Goal: Information Seeking & Learning: Learn about a topic

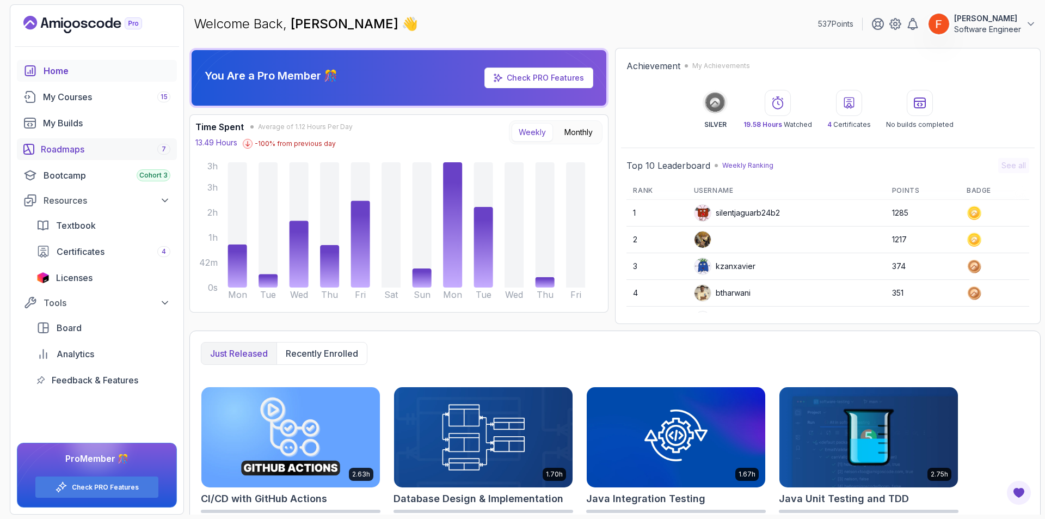
click at [82, 144] on div "Roadmaps 7" at bounding box center [105, 149] width 129 height 13
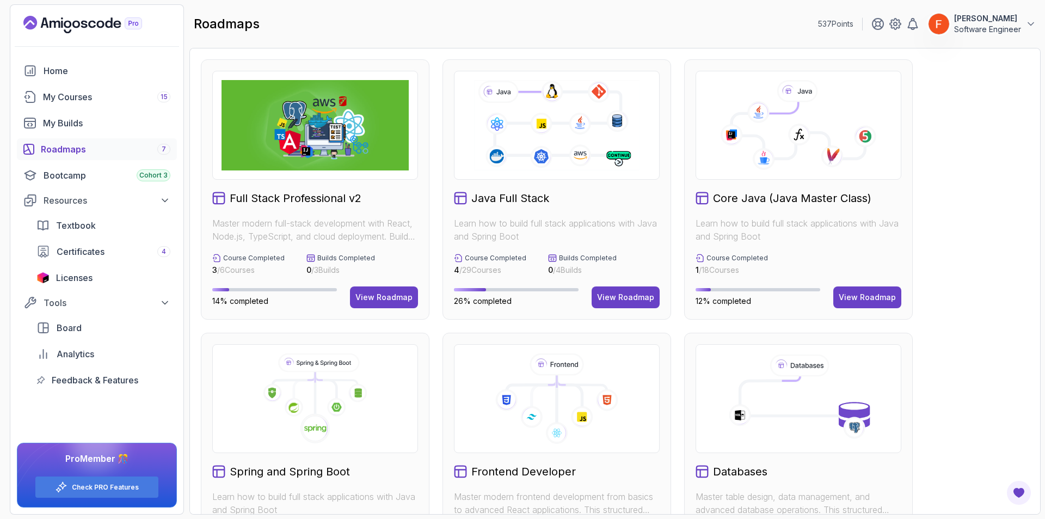
scroll to position [363, 0]
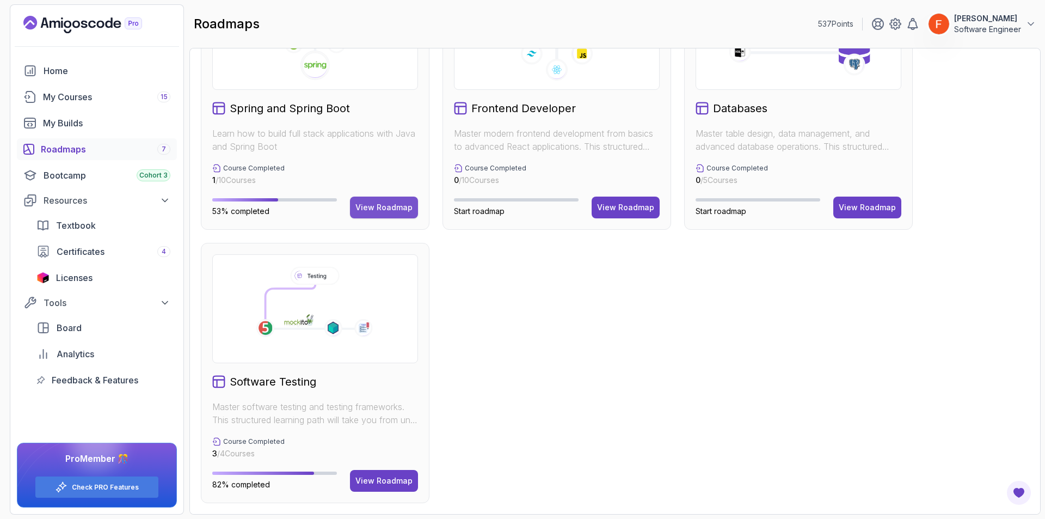
click at [385, 199] on button "View Roadmap" at bounding box center [384, 207] width 68 height 22
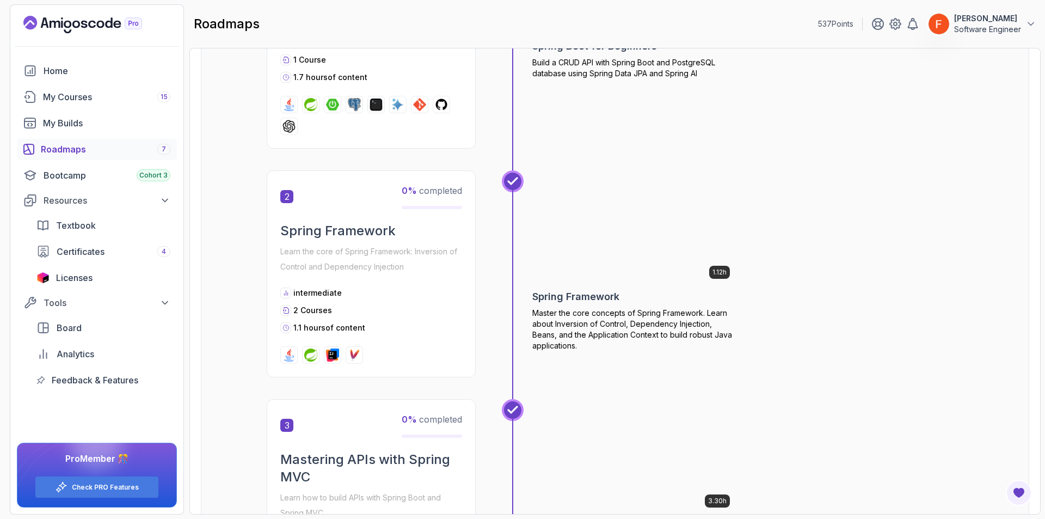
scroll to position [1462, 0]
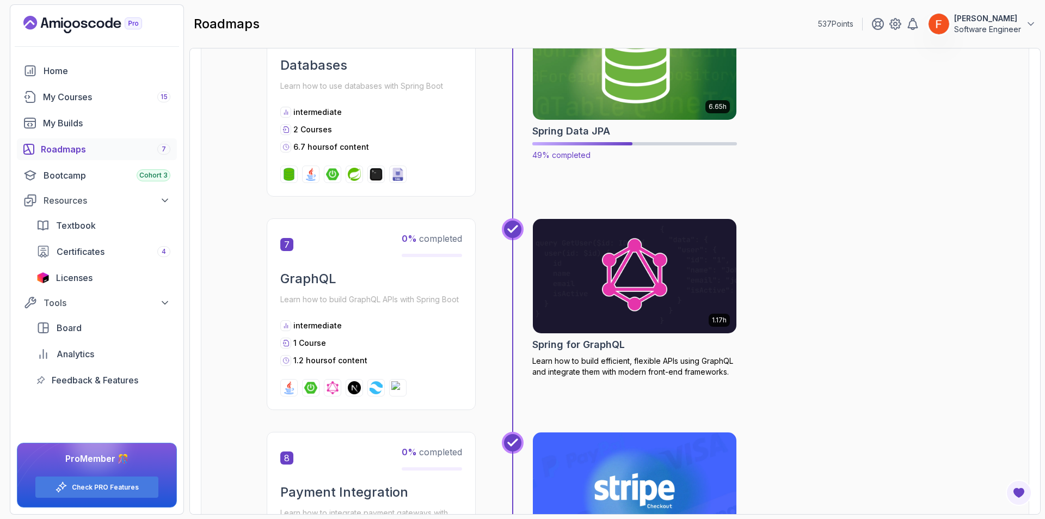
click at [633, 108] on img at bounding box center [635, 63] width 214 height 120
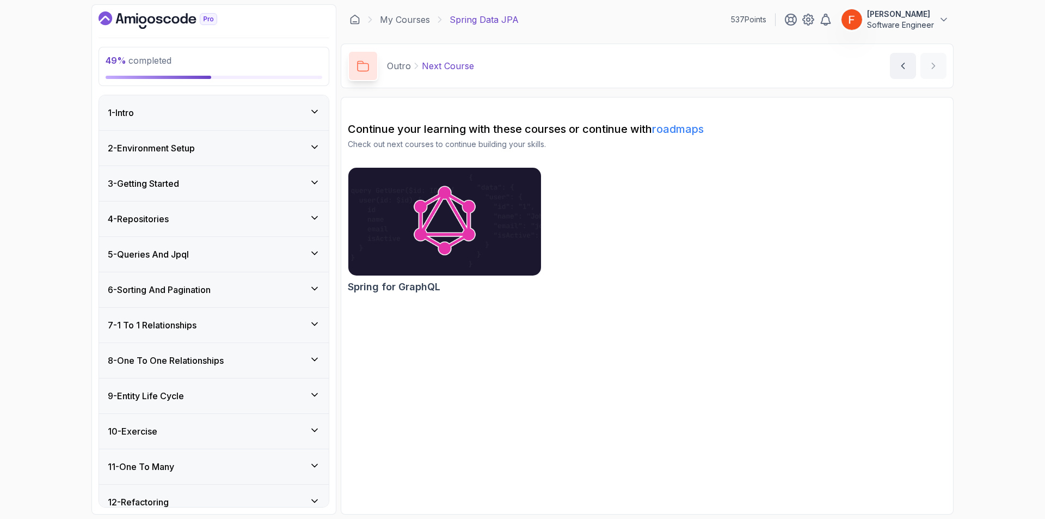
click at [219, 460] on div "11 - One To Many" at bounding box center [214, 466] width 212 height 13
click at [255, 490] on div "1 - @Onetomany 11:02" at bounding box center [214, 506] width 230 height 46
click at [254, 495] on div "1 - @Onetomany 11:02" at bounding box center [207, 506] width 198 height 30
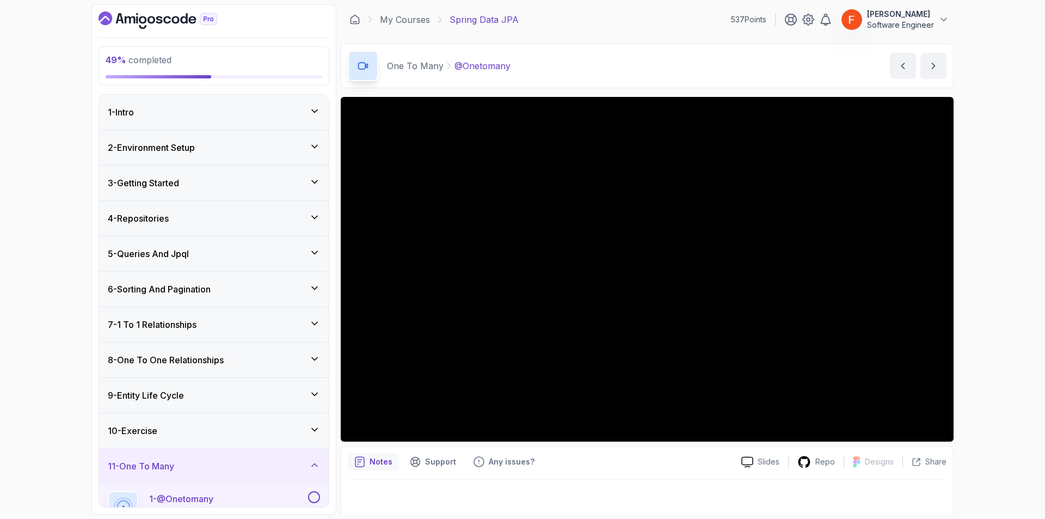
click at [285, 418] on div "10 - Exercise" at bounding box center [214, 430] width 230 height 35
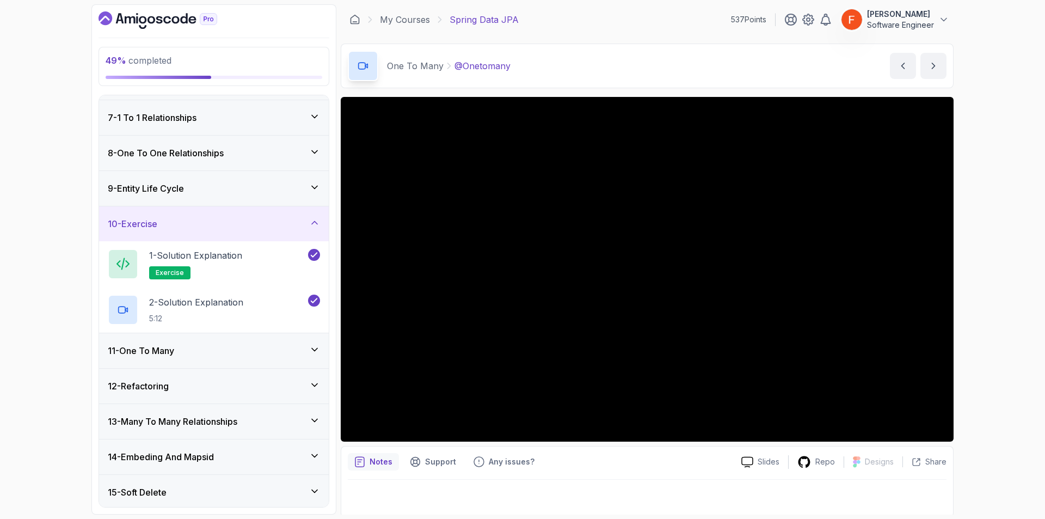
scroll to position [201, 0]
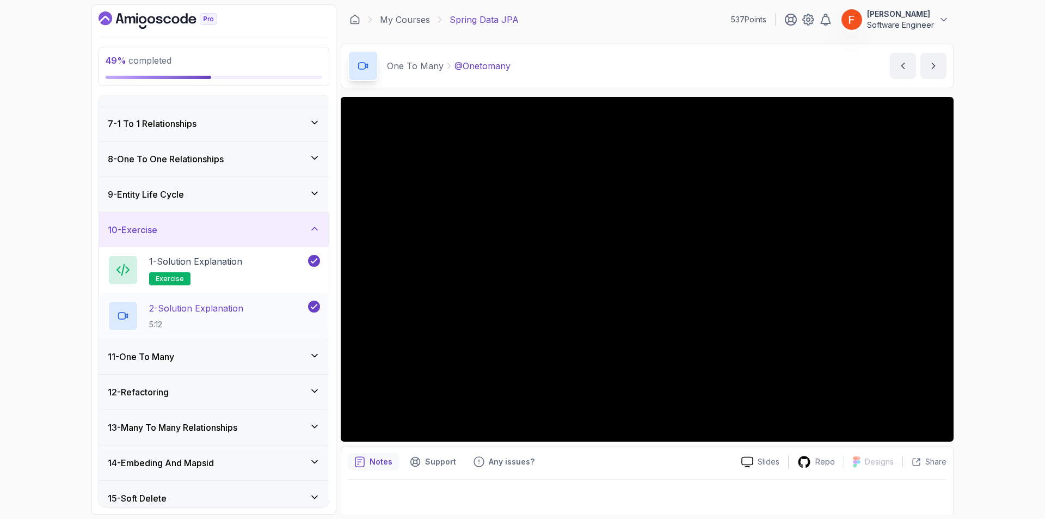
click at [250, 319] on div "2 - Solution Explanation 5:12" at bounding box center [207, 315] width 198 height 30
click at [229, 313] on p "2 - Solution Explanation" at bounding box center [196, 307] width 94 height 13
click at [198, 362] on div "11 - One To Many" at bounding box center [214, 356] width 212 height 13
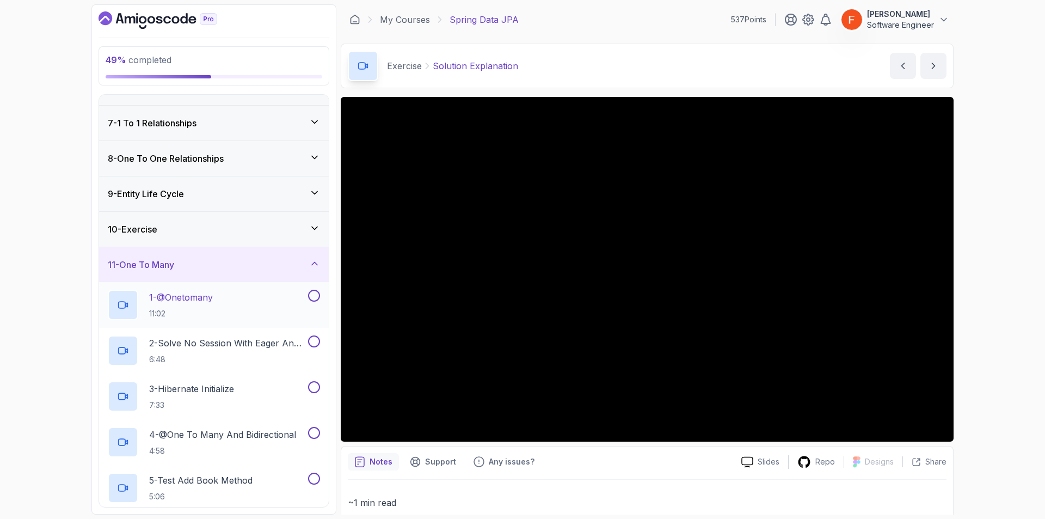
click at [227, 303] on div "1 - @Onetomany 11:02" at bounding box center [207, 304] width 198 height 30
click at [312, 294] on button at bounding box center [314, 295] width 12 height 12
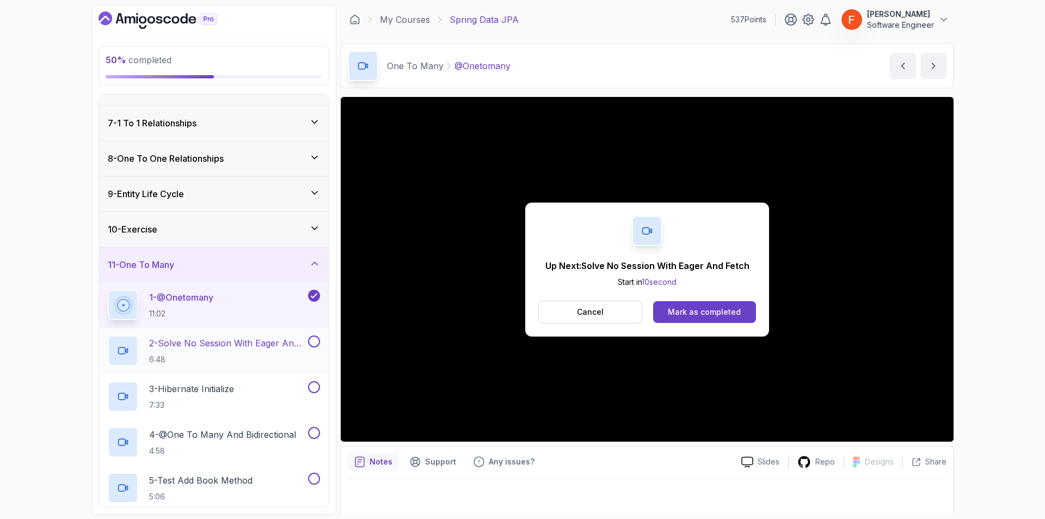
click at [276, 344] on p "2 - Solve No Session With Eager And Fetch" at bounding box center [227, 342] width 157 height 13
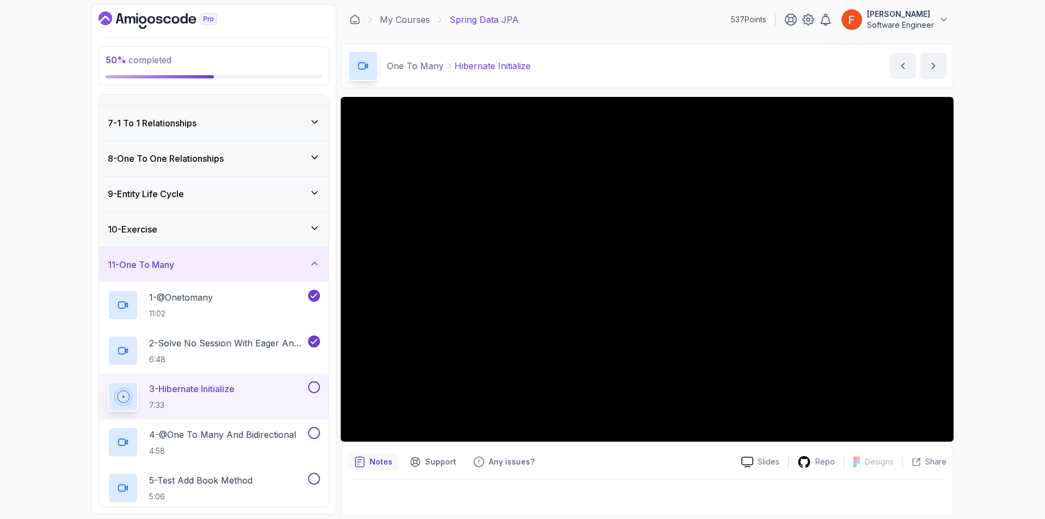
click at [313, 384] on button at bounding box center [314, 387] width 12 height 12
click at [313, 388] on button at bounding box center [314, 387] width 12 height 12
click at [284, 437] on p "4 - @One To Many And Bidirectional" at bounding box center [222, 434] width 147 height 13
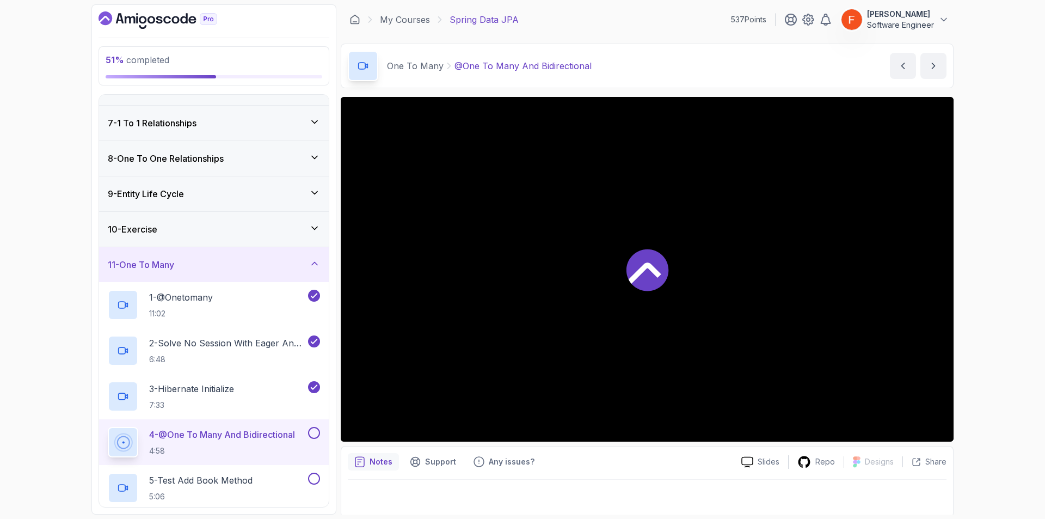
click at [222, 267] on div "11 - One To Many" at bounding box center [214, 264] width 212 height 13
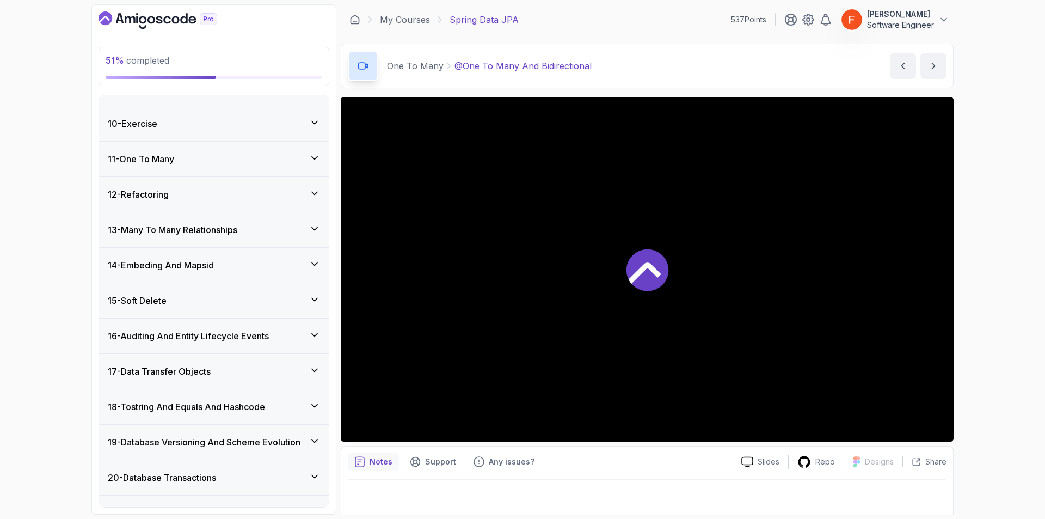
scroll to position [331, 0]
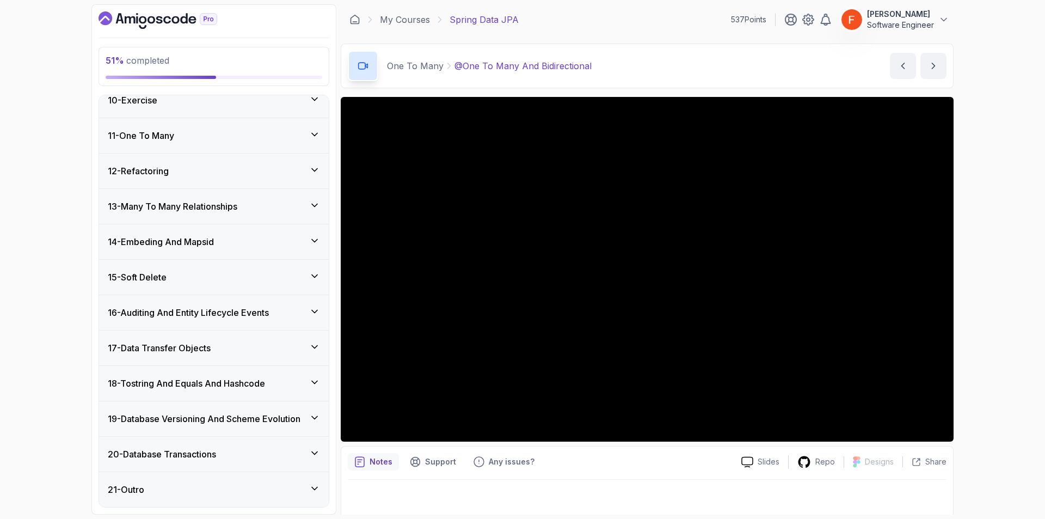
click at [213, 172] on div "12 - Refactoring" at bounding box center [214, 170] width 212 height 13
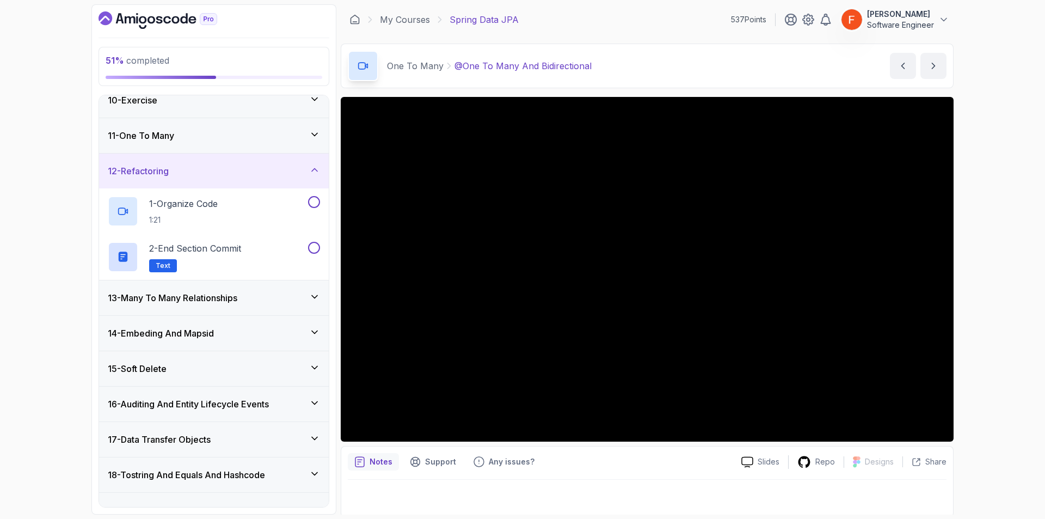
click at [213, 172] on div "12 - Refactoring" at bounding box center [214, 170] width 212 height 13
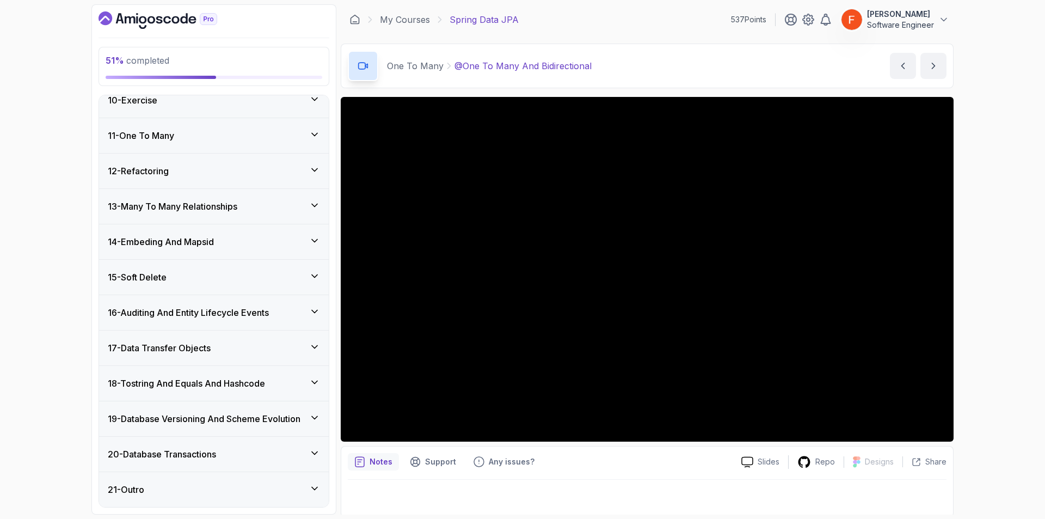
click at [220, 201] on h3 "13 - Many To Many Relationships" at bounding box center [172, 206] width 129 height 13
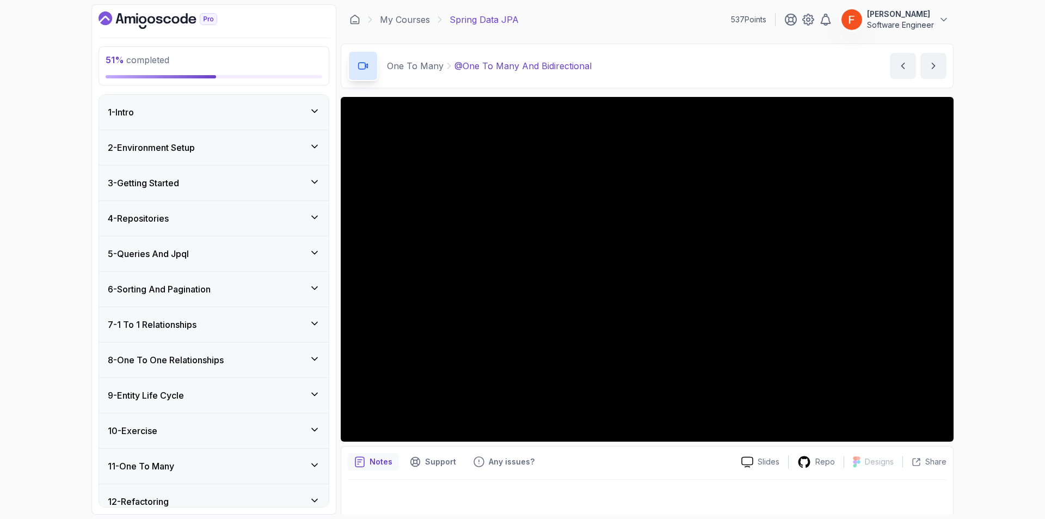
scroll to position [650, 0]
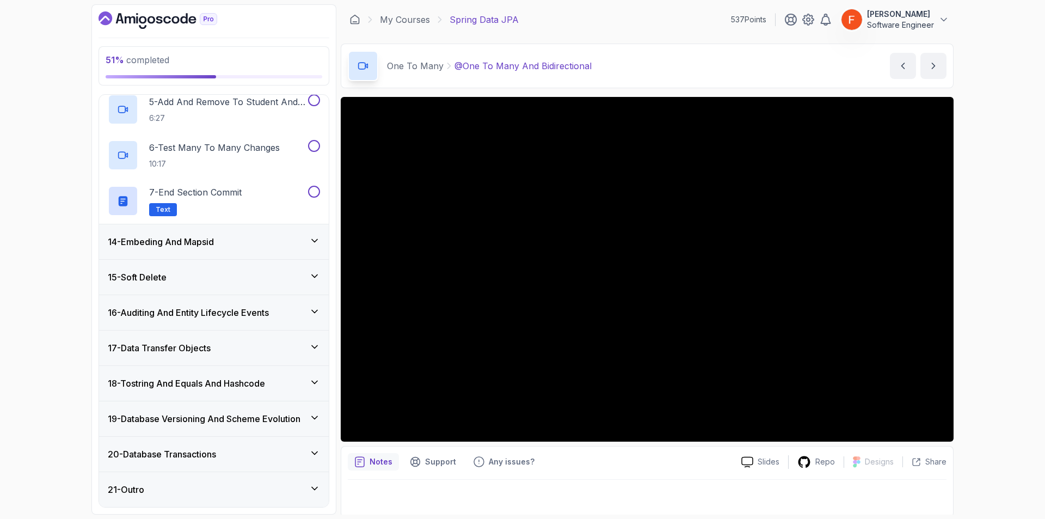
click at [207, 241] on h3 "14 - Embeding And Mapsid" at bounding box center [161, 241] width 106 height 13
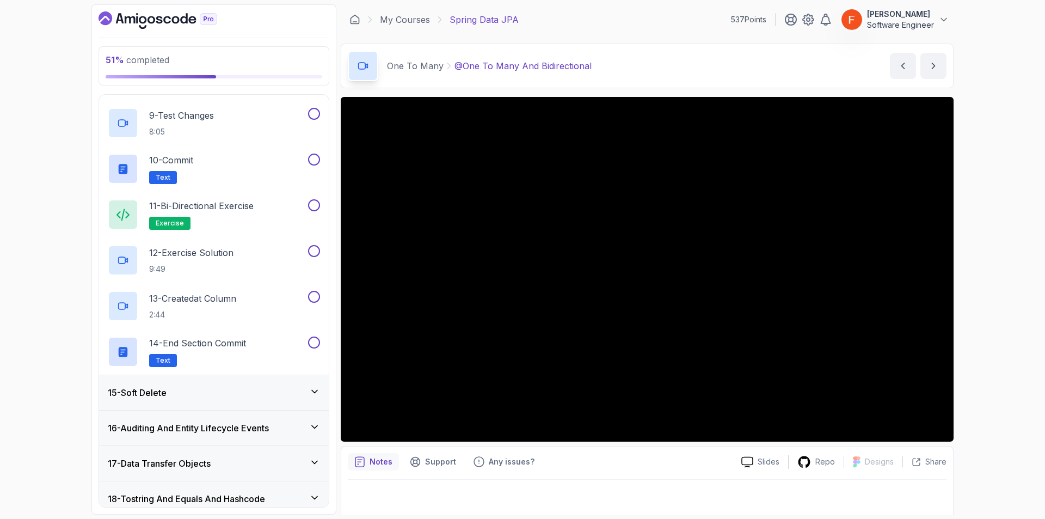
scroll to position [886, 0]
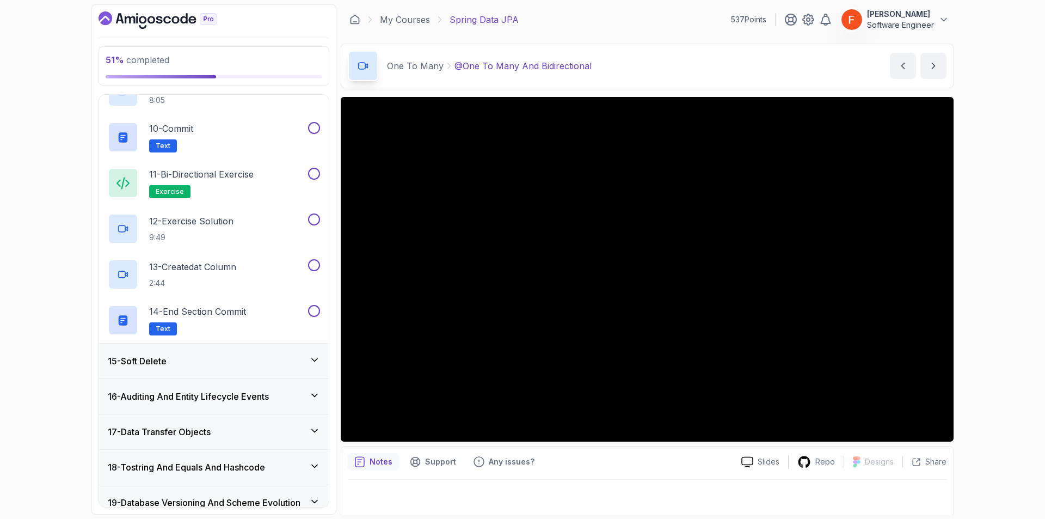
click at [182, 357] on div "15 - Soft Delete" at bounding box center [214, 360] width 212 height 13
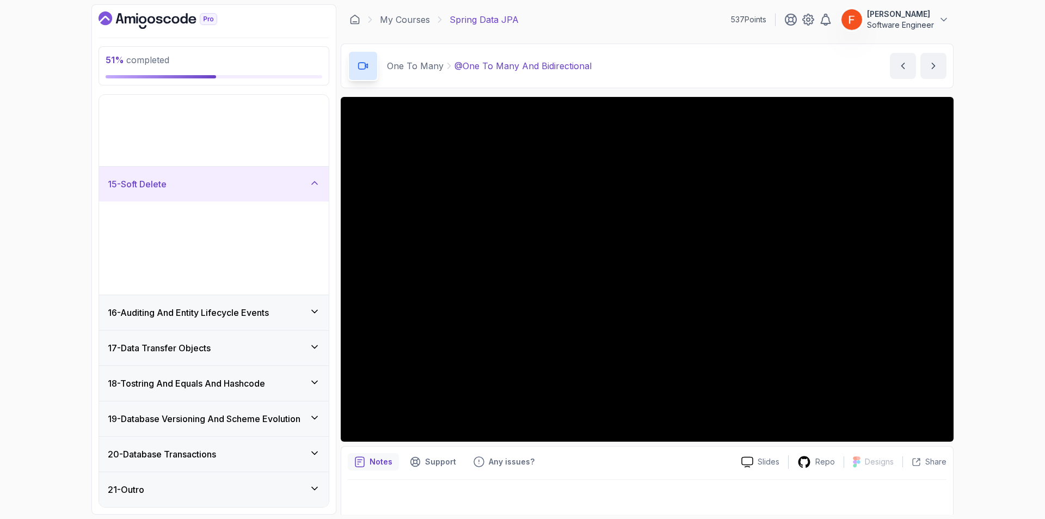
scroll to position [331, 0]
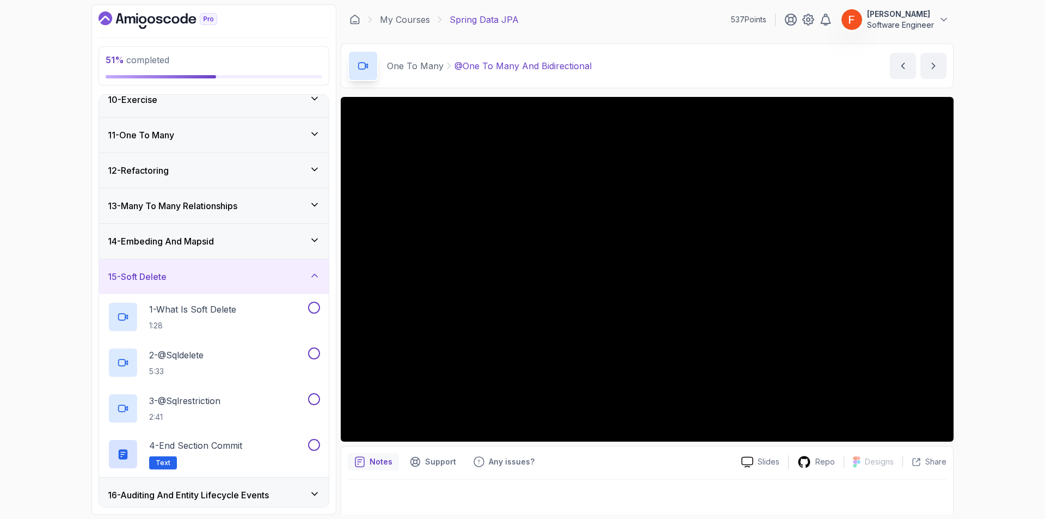
click at [209, 279] on div "15 - Soft Delete" at bounding box center [214, 276] width 212 height 13
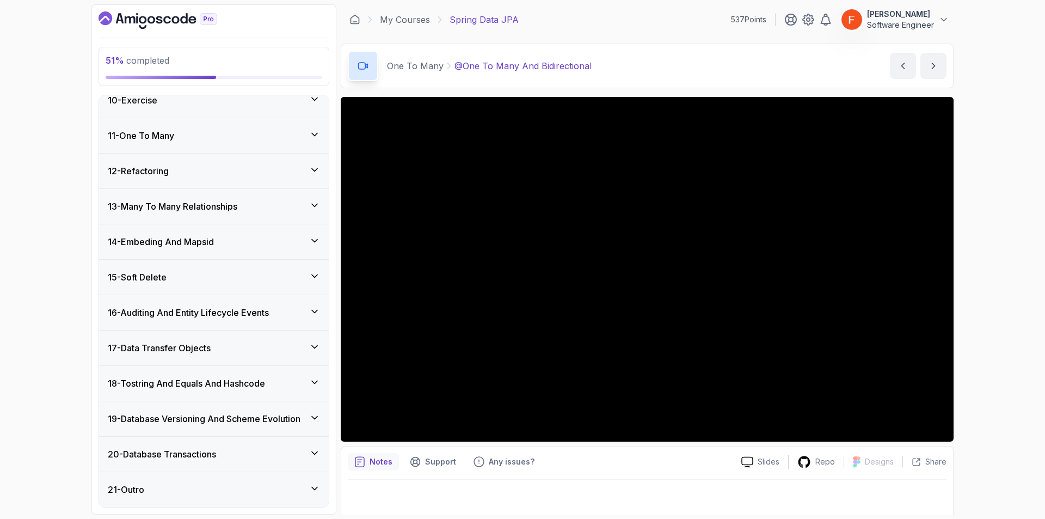
click at [209, 309] on h3 "16 - Auditing And Entity Lifecycle Events" at bounding box center [188, 312] width 161 height 13
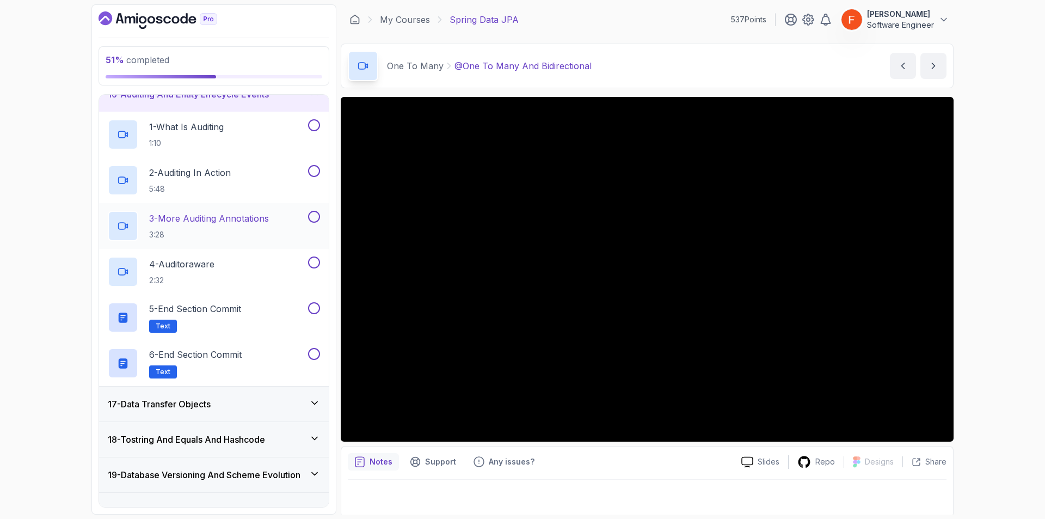
scroll to position [556, 0]
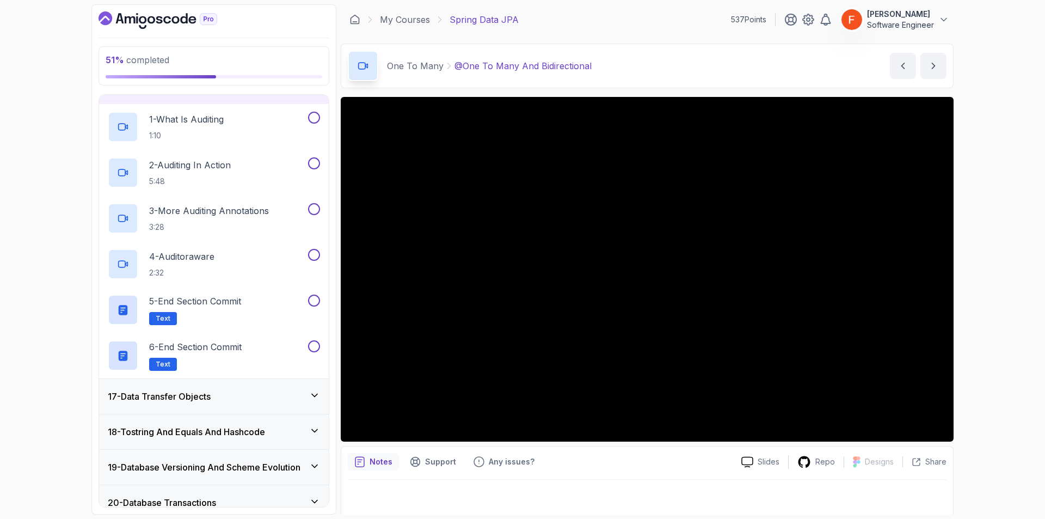
click at [240, 399] on div "17 - Data Transfer Objects" at bounding box center [214, 396] width 212 height 13
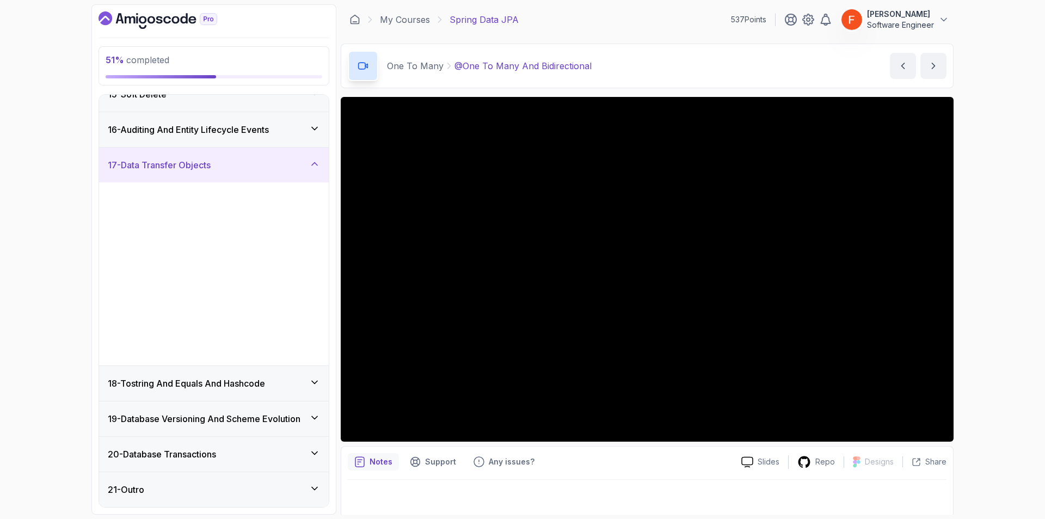
scroll to position [513, 0]
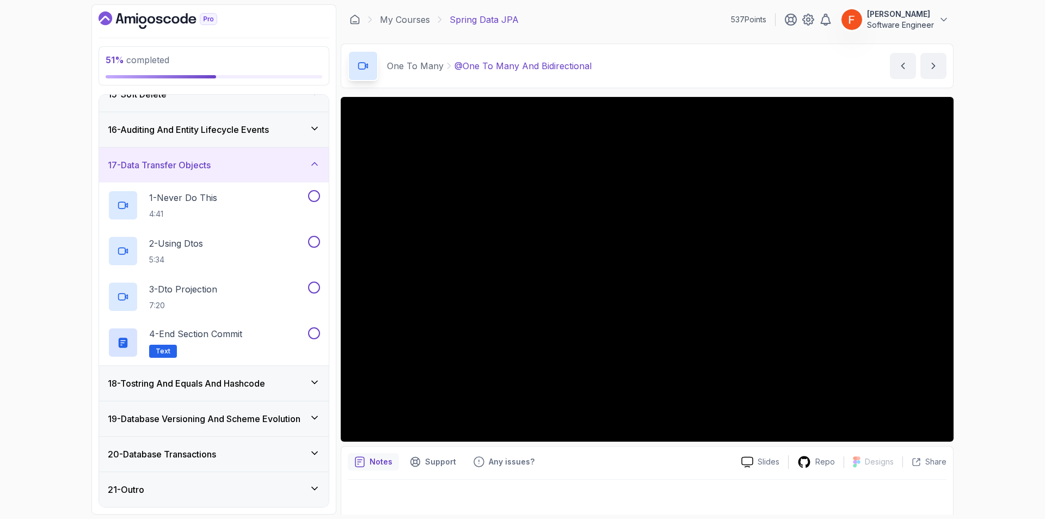
click at [236, 385] on h3 "18 - Tostring And Equals And Hashcode" at bounding box center [186, 383] width 157 height 13
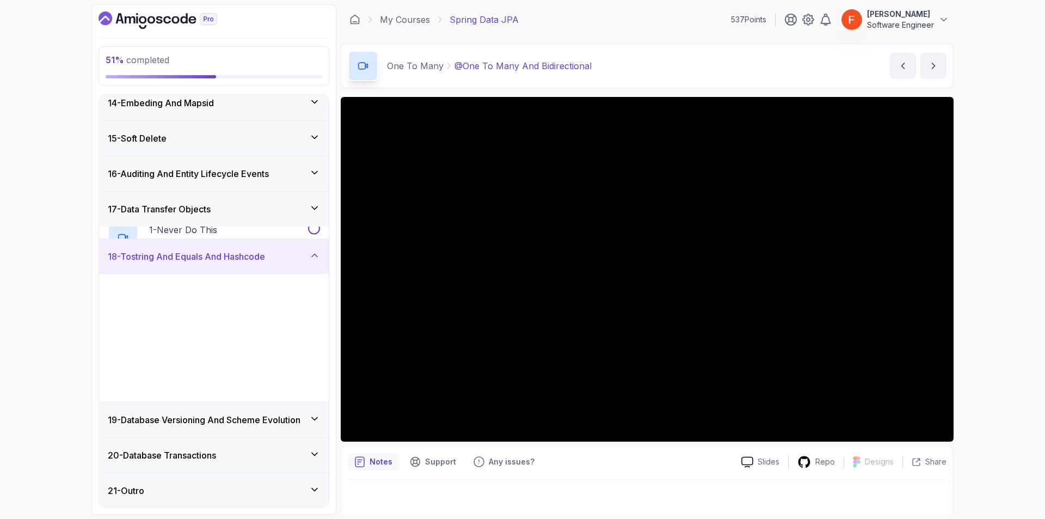
scroll to position [467, 0]
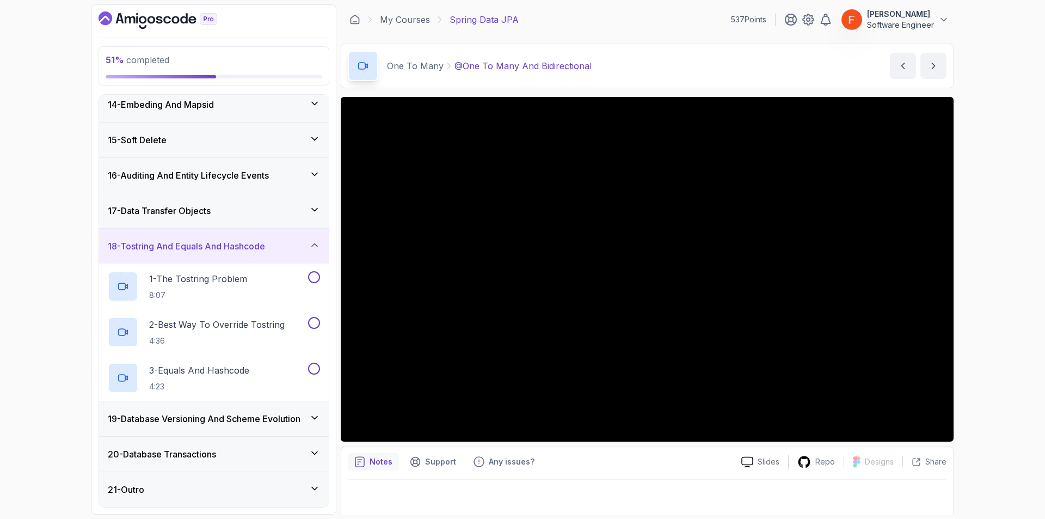
click at [237, 411] on div "19 - Database Versioning And Scheme Evolution" at bounding box center [214, 418] width 230 height 35
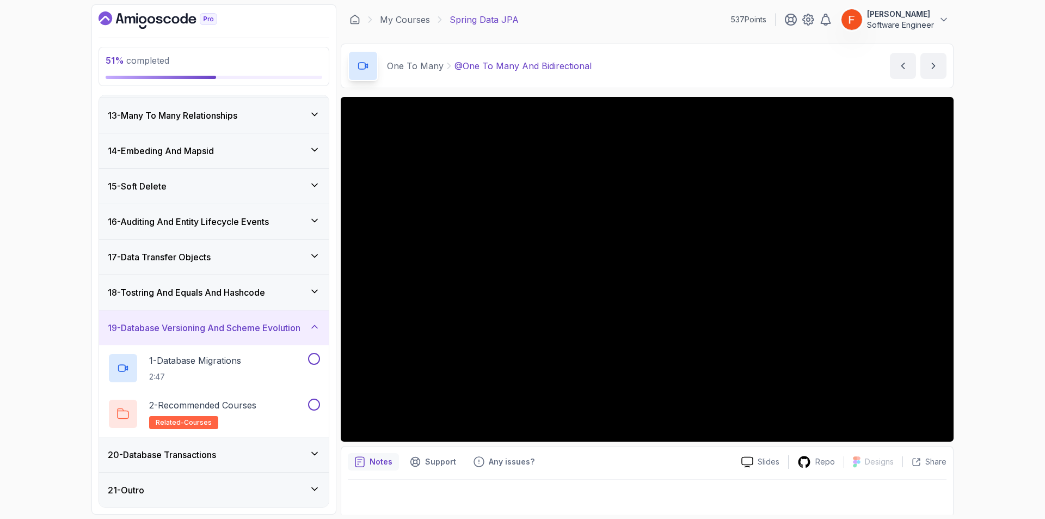
scroll to position [0, 0]
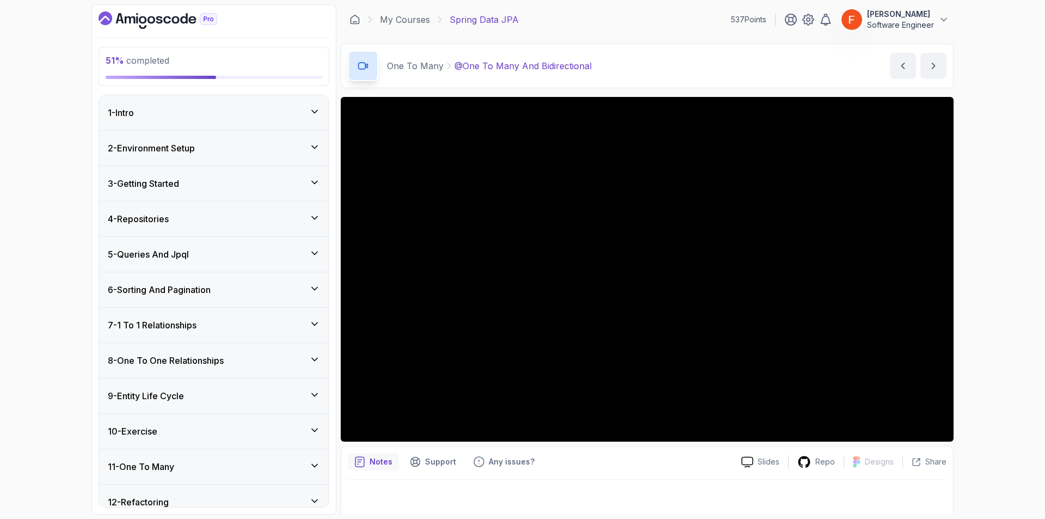
click at [206, 470] on div "11 - One To Many" at bounding box center [214, 466] width 212 height 13
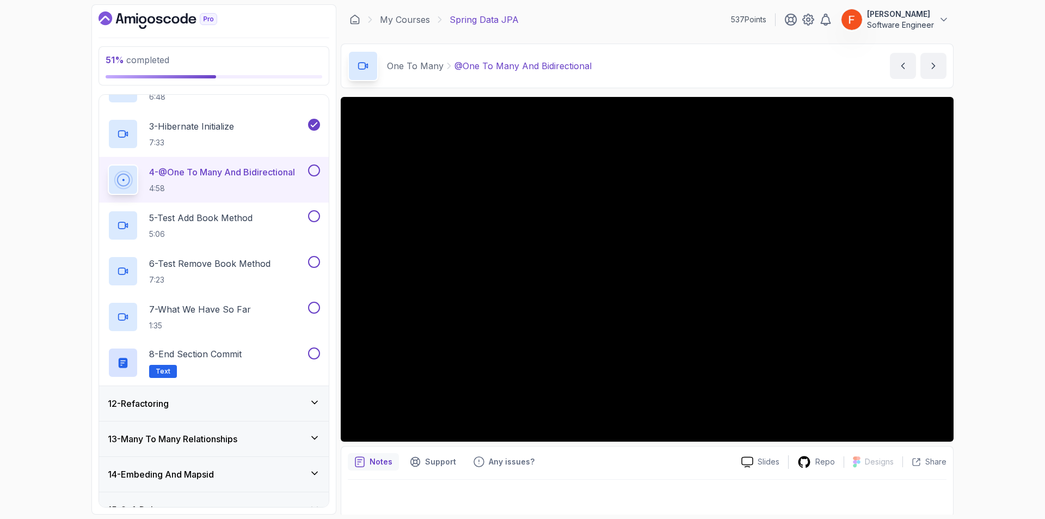
scroll to position [435, 0]
